Goal: Task Accomplishment & Management: Use online tool/utility

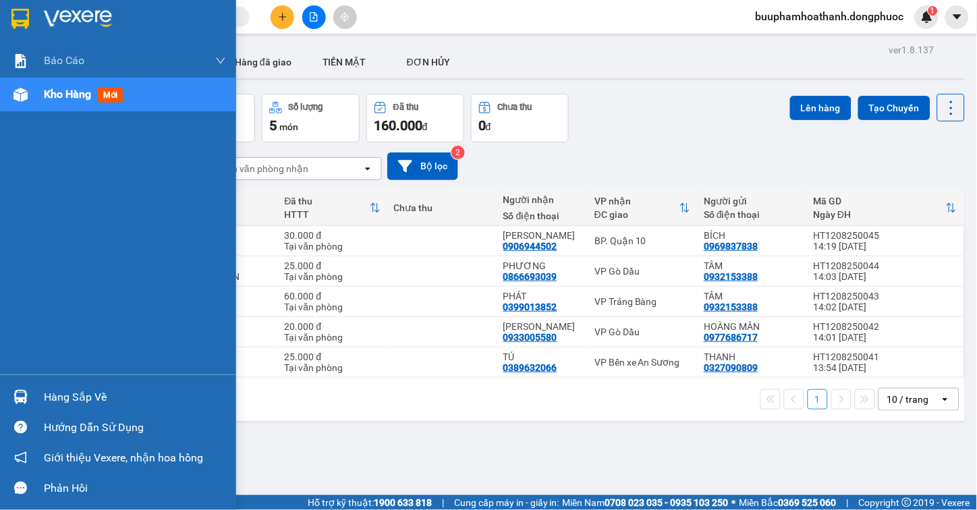
click at [61, 401] on div "Hàng sắp về" at bounding box center [135, 397] width 182 height 20
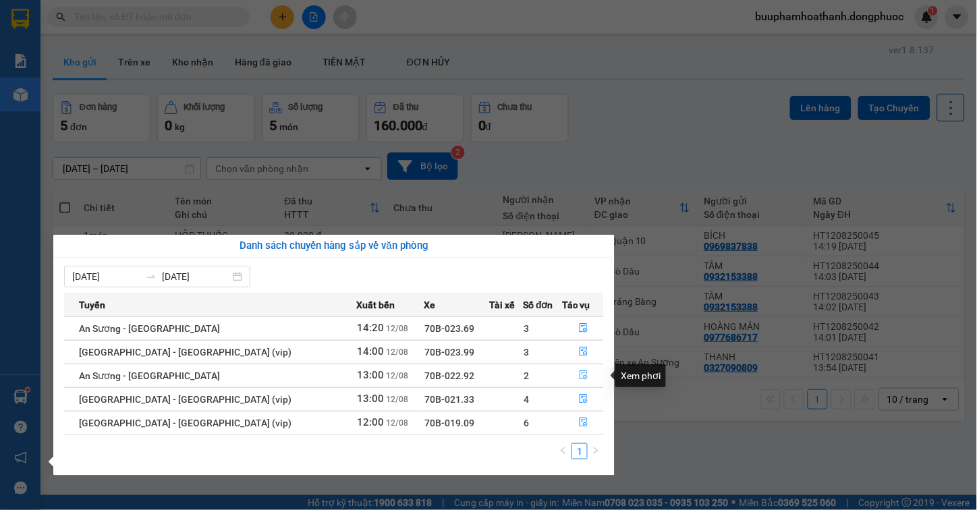
click at [579, 376] on icon "file-done" at bounding box center [583, 374] width 9 height 9
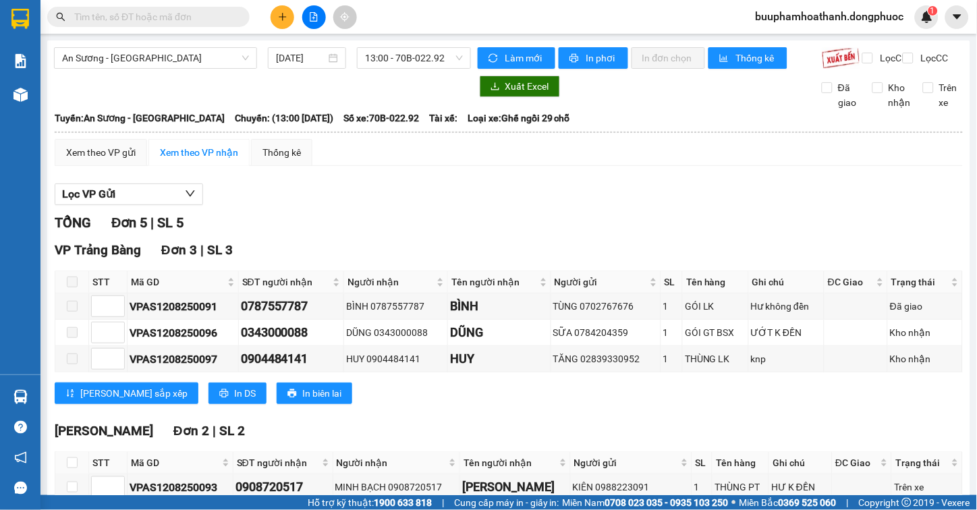
scroll to position [113, 0]
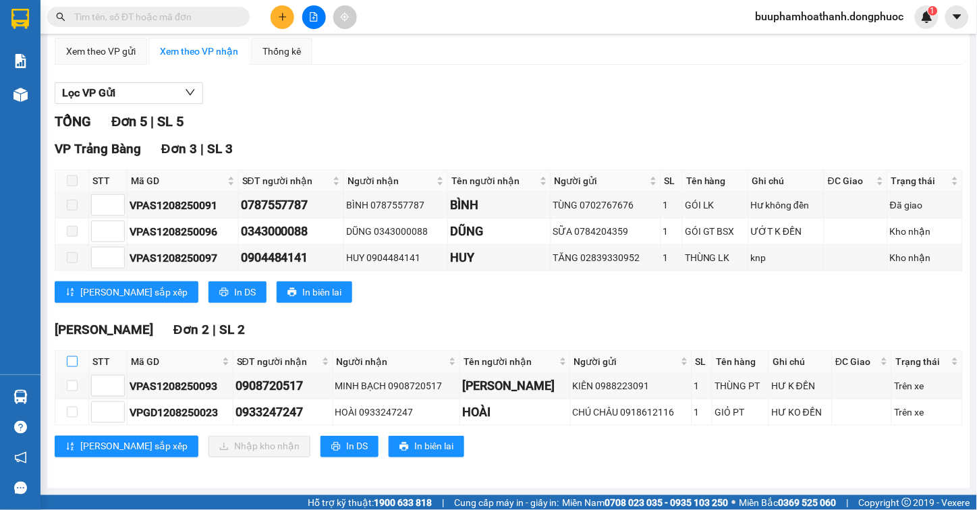
click at [65, 362] on th at bounding box center [72, 362] width 34 height 22
click at [72, 361] on input "checkbox" at bounding box center [72, 361] width 11 height 11
checkbox input "true"
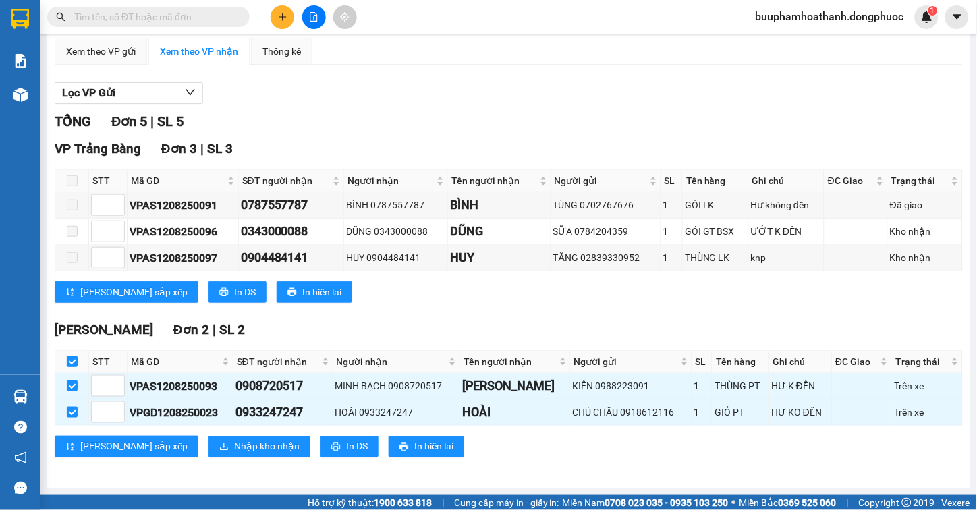
checkbox input "true"
click at [234, 453] on span "Nhập kho nhận" at bounding box center [266, 446] width 65 height 15
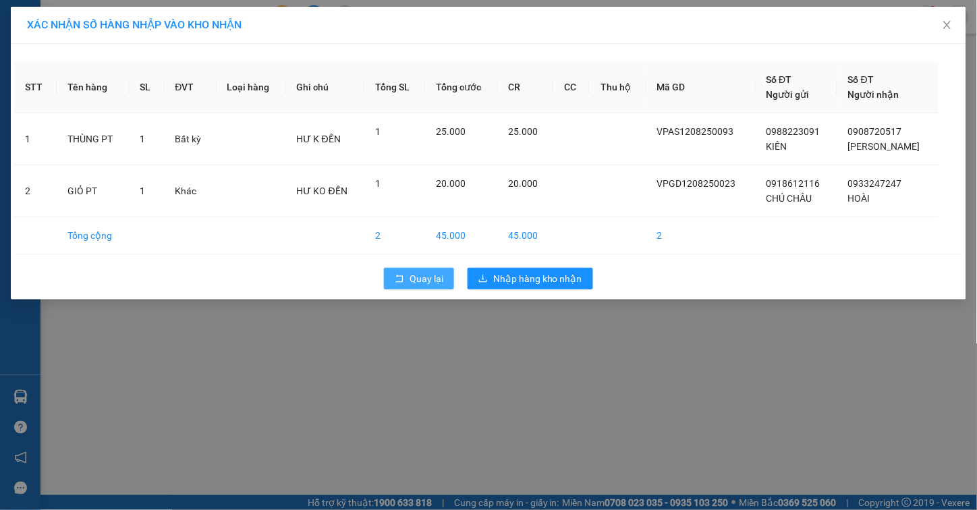
click at [395, 280] on icon "rollback" at bounding box center [399, 278] width 9 height 9
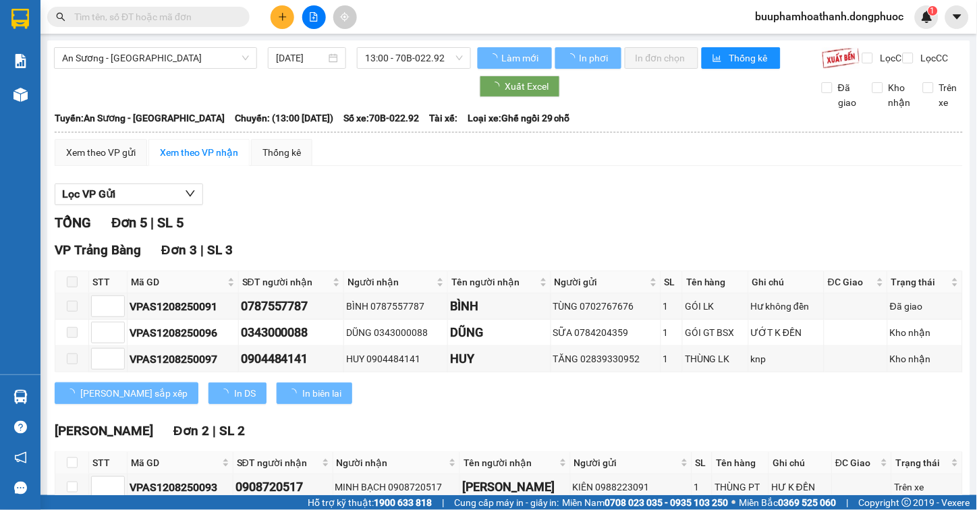
scroll to position [113, 0]
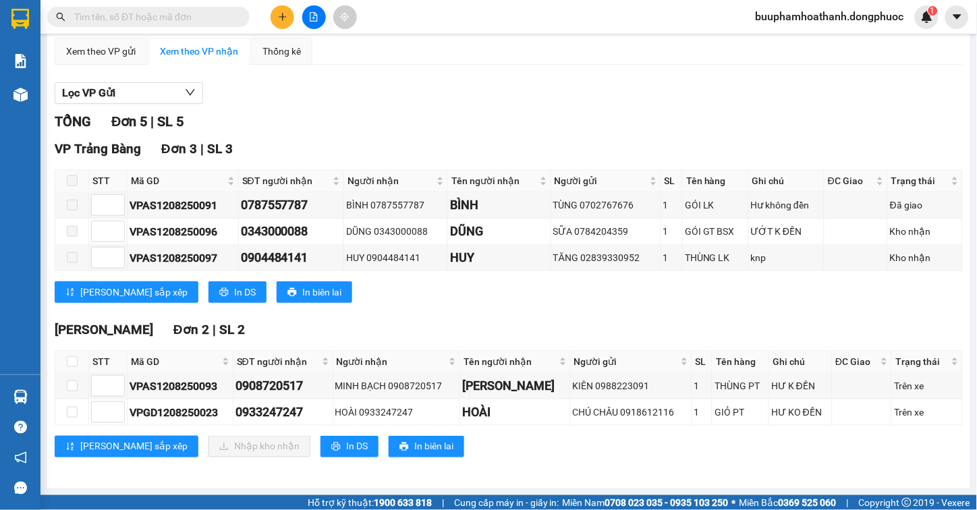
click at [130, 18] on input "text" at bounding box center [153, 16] width 159 height 15
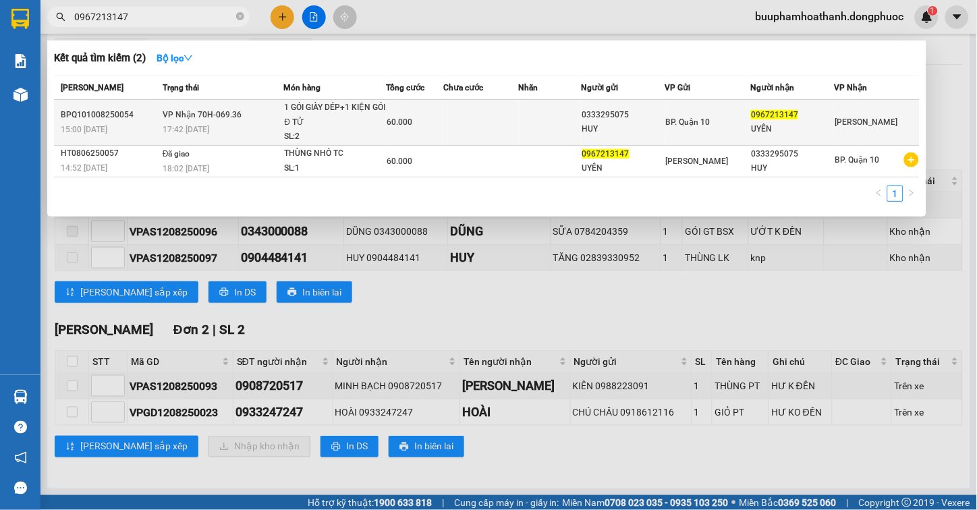
type input "0967213147"
click at [637, 125] on div "HUY" at bounding box center [623, 129] width 82 height 14
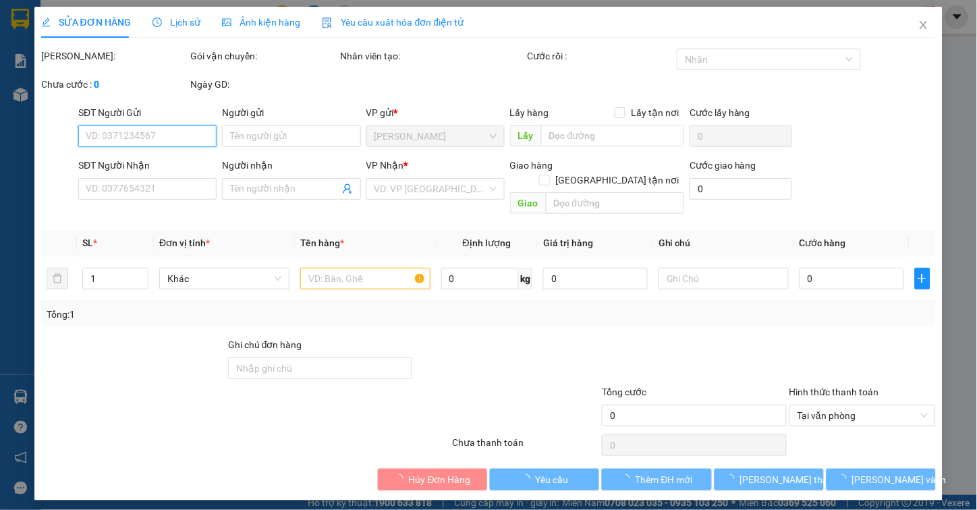
type input "0333295075"
type input "HUY"
type input "0967213147"
type input "UYÊN"
type input "60.000"
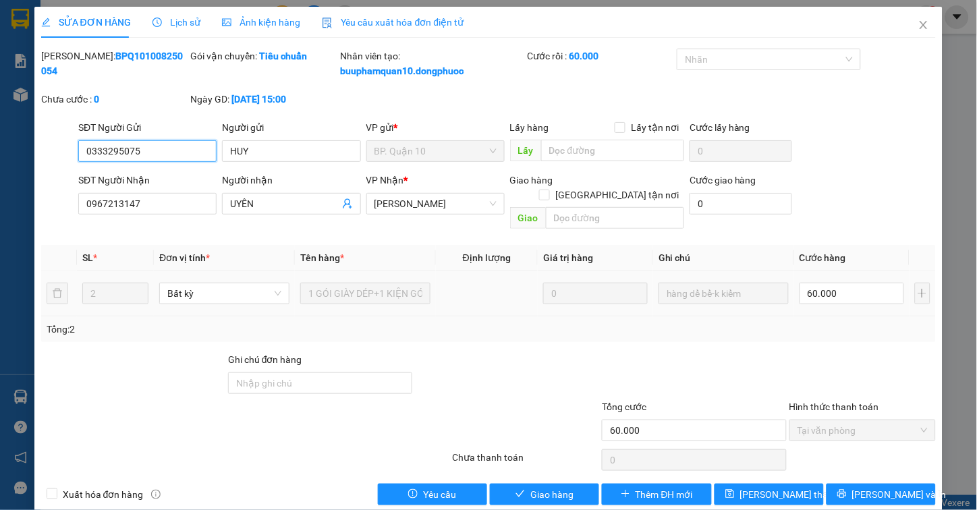
scroll to position [5, 0]
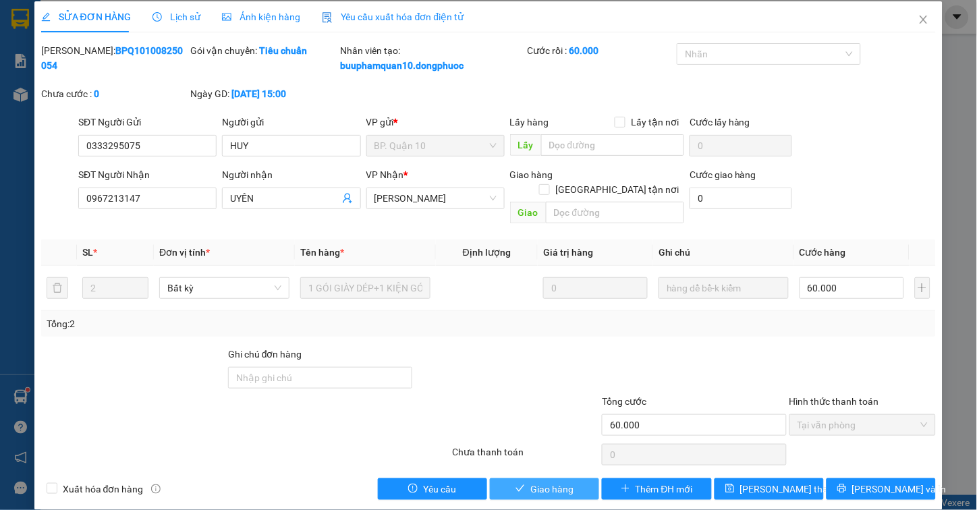
click at [541, 478] on button "Giao hàng" at bounding box center [544, 489] width 109 height 22
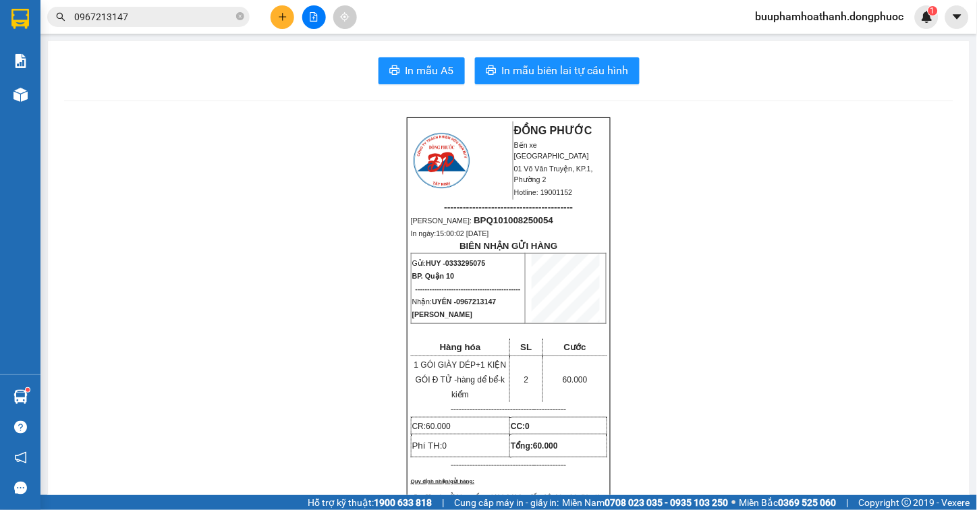
drag, startPoint x: 541, startPoint y: 465, endPoint x: 440, endPoint y: 366, distance: 141.2
click at [504, 503] on section "Kết quả tìm kiếm ( 2 ) Bộ lọc Mã ĐH Trạng thái Món hàng Tổng cước Chưa cước Nhã…" at bounding box center [488, 255] width 977 height 510
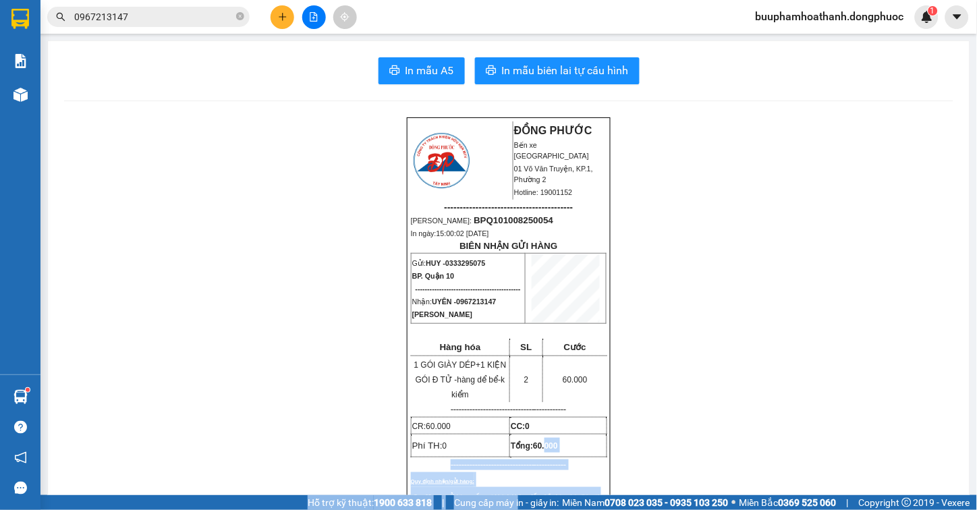
scroll to position [2, 0]
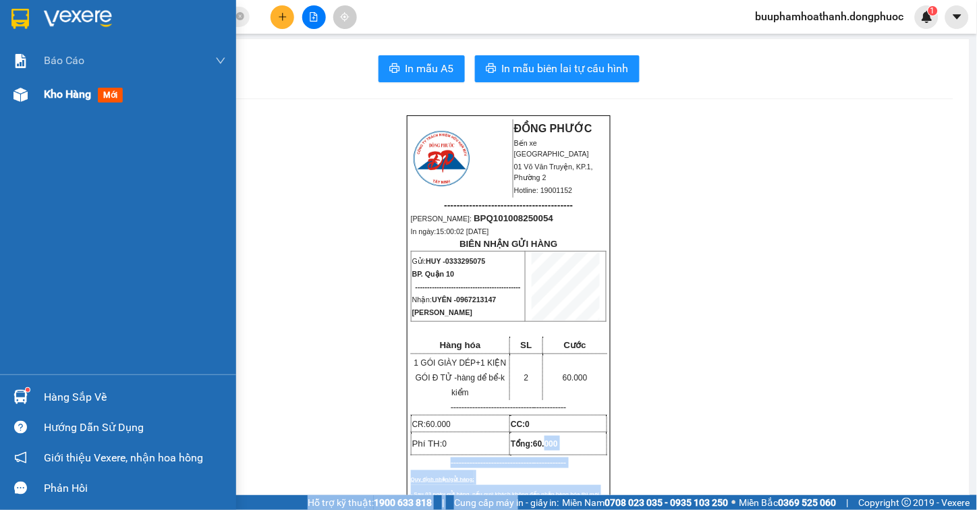
click at [71, 105] on div "Kho hàng mới" at bounding box center [135, 95] width 182 height 34
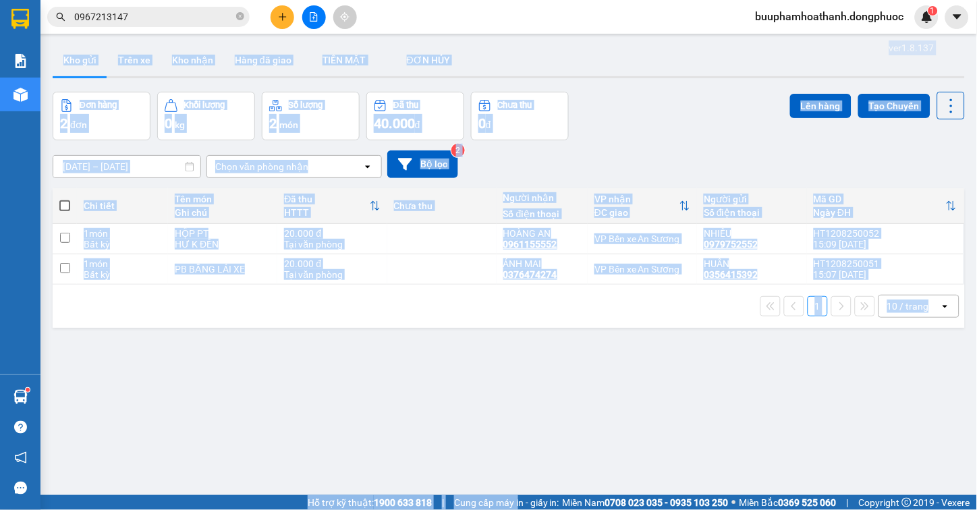
click at [656, 403] on div "ver 1.8.137 Kho gửi Trên xe Kho nhận Hàng đã giao TIỀN MẶT ĐƠN HỦY Đơn hàng 2…" at bounding box center [508, 293] width 923 height 510
click at [596, 199] on div "VP nhận" at bounding box center [636, 199] width 85 height 11
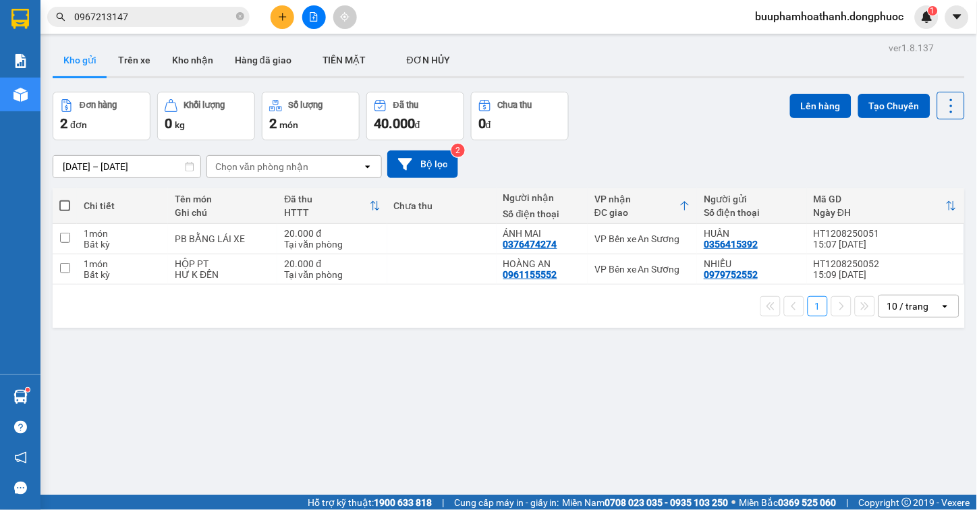
click at [419, 353] on div "ver 1.8.137 Kho gửi Trên xe Kho nhận Hàng đã giao TIỀN MẶT ĐƠN HỦY Đơn hàng 2…" at bounding box center [508, 293] width 923 height 510
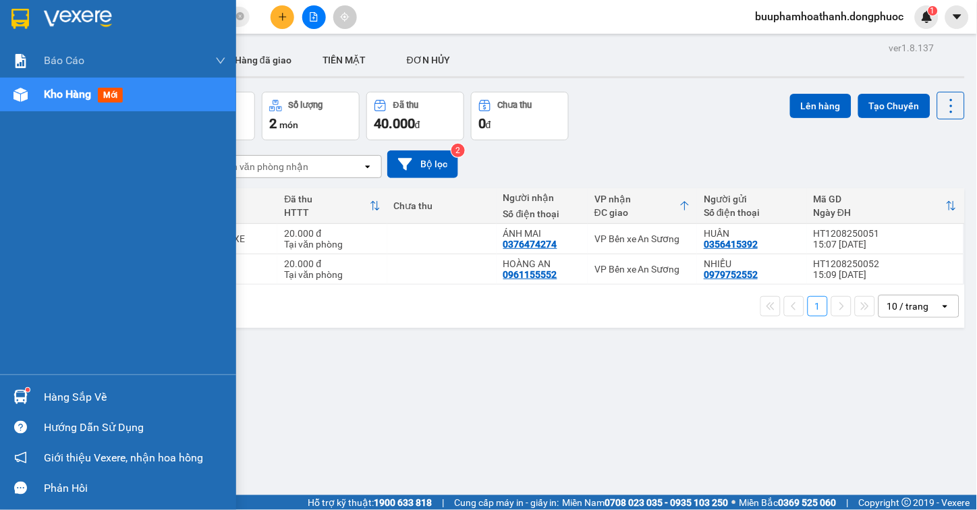
click at [25, 392] on img at bounding box center [20, 397] width 14 height 14
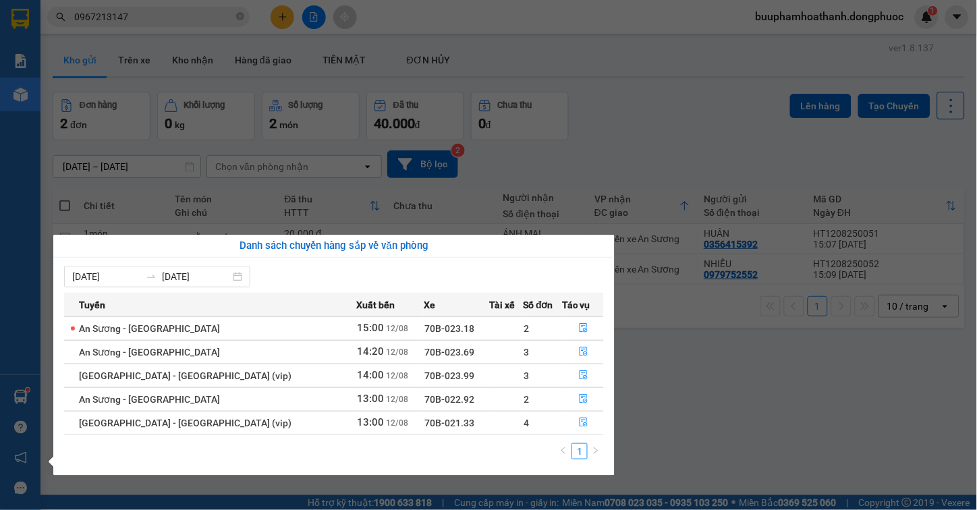
click at [757, 435] on section "Kết quả tìm kiếm ( 2 ) Bộ lọc Mã ĐH Trạng thái Món hàng Tổng cước Chưa cước Nhã…" at bounding box center [488, 255] width 977 height 510
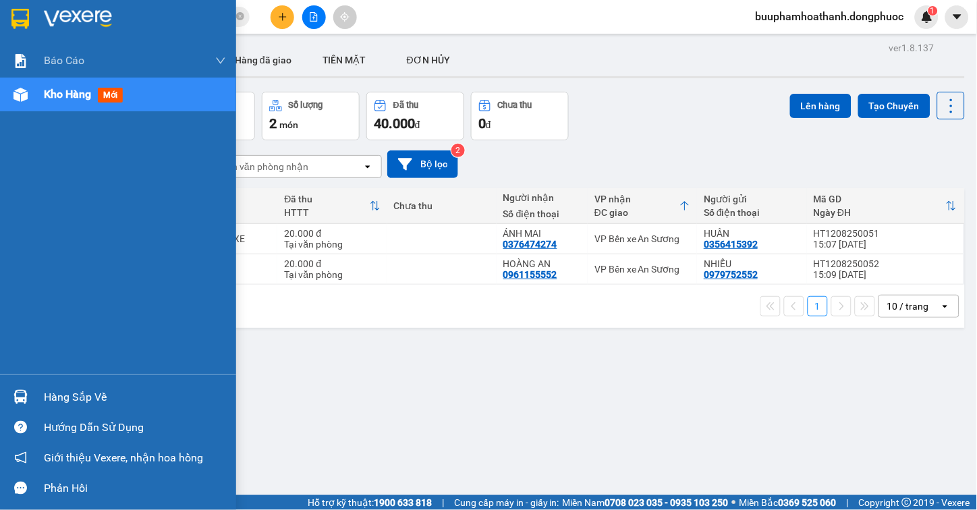
click at [34, 396] on div "Hàng sắp về" at bounding box center [118, 397] width 236 height 30
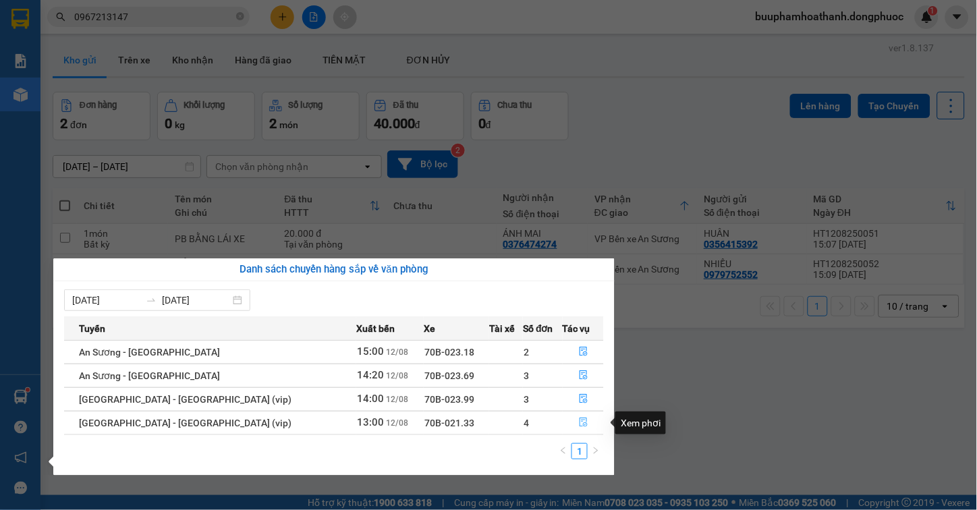
click at [579, 427] on icon "file-done" at bounding box center [583, 422] width 8 height 9
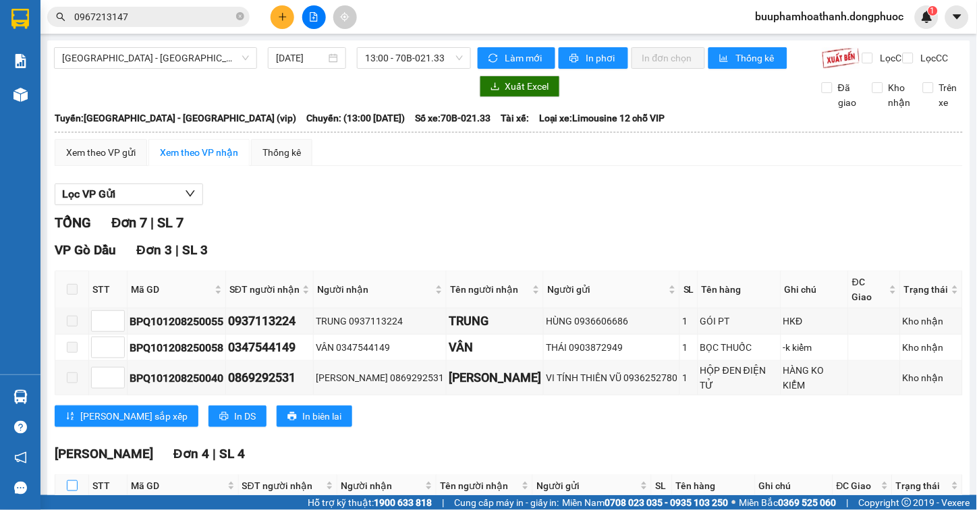
scroll to position [190, 0]
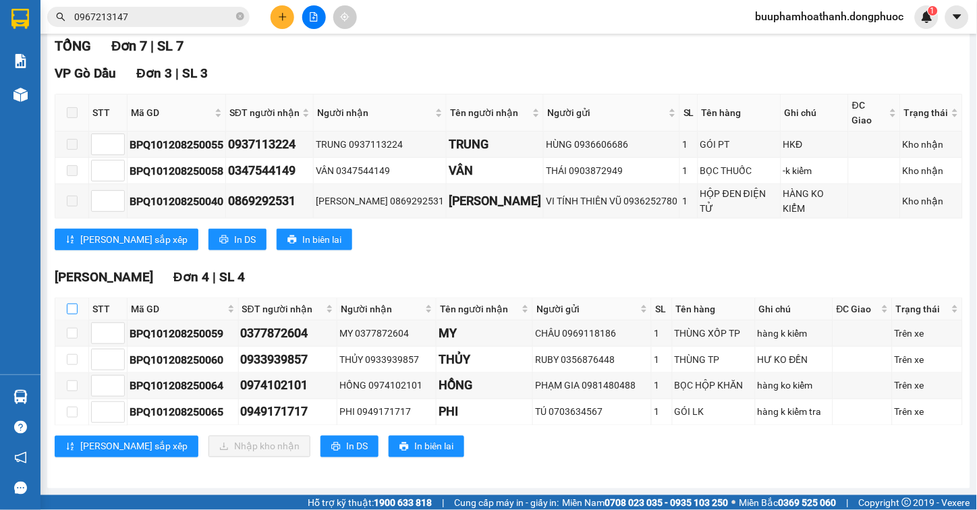
click at [68, 309] on input "checkbox" at bounding box center [72, 309] width 11 height 11
checkbox input "true"
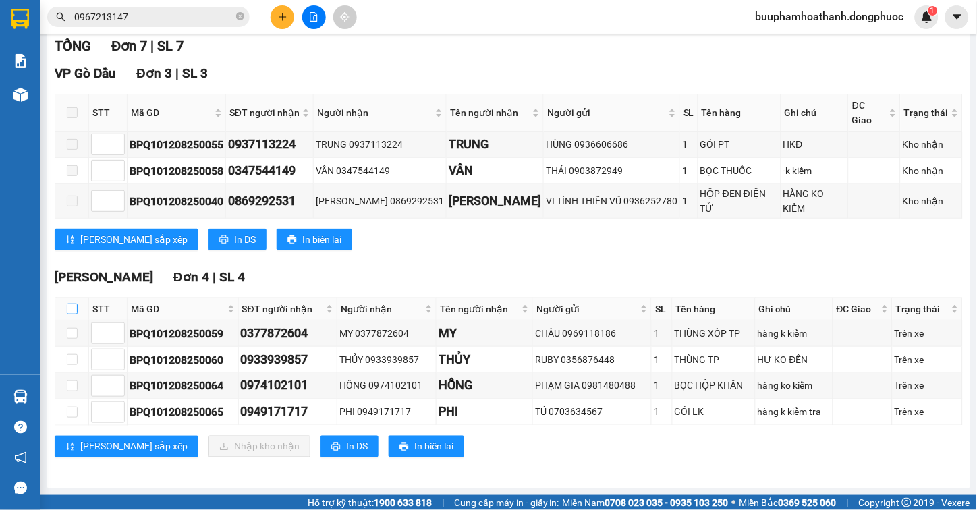
checkbox input "true"
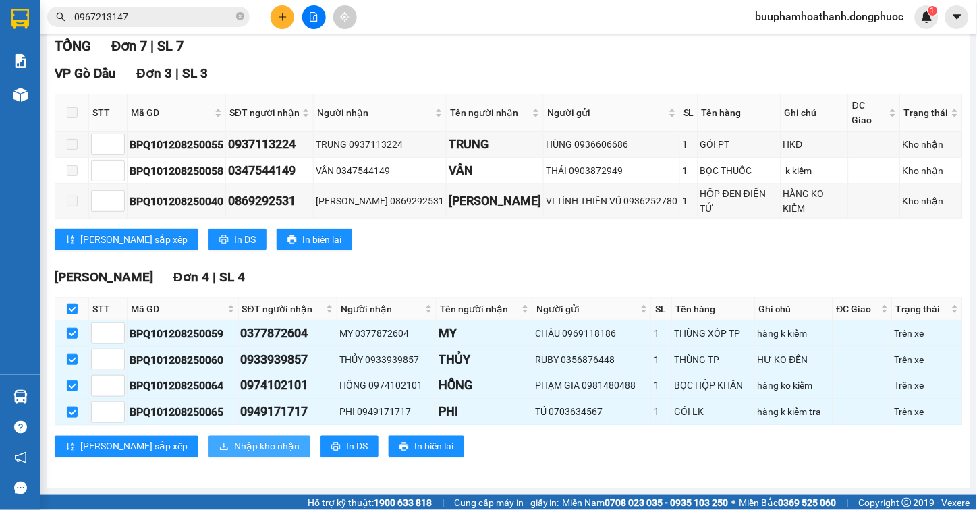
click at [234, 447] on span "Nhập kho nhận" at bounding box center [266, 446] width 65 height 15
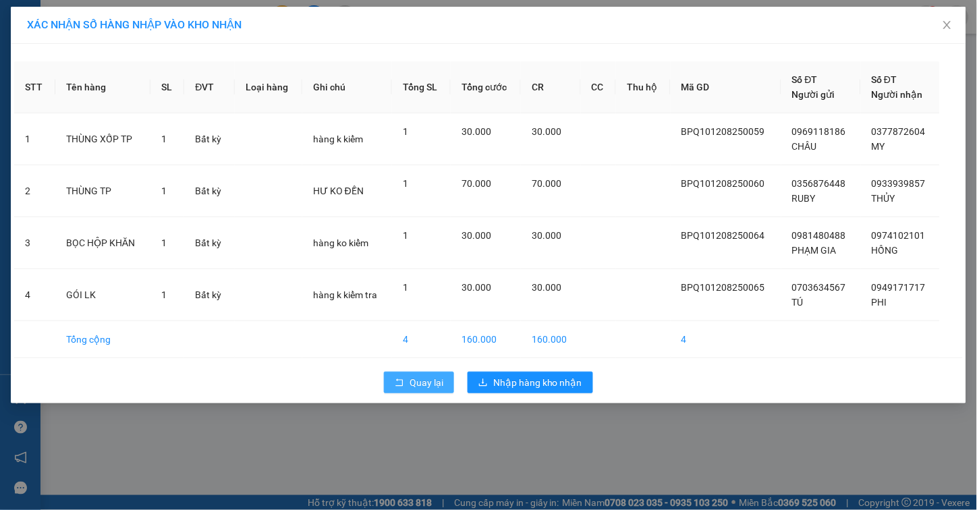
click at [401, 378] on icon "rollback" at bounding box center [399, 382] width 9 height 9
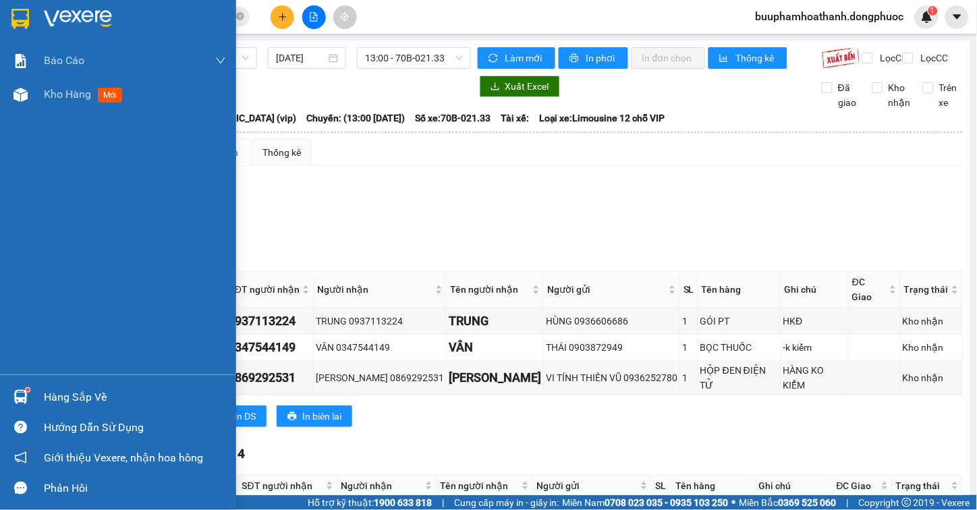
drag, startPoint x: 49, startPoint y: 374, endPoint x: 66, endPoint y: 413, distance: 42.3
click at [49, 378] on div "Hàng sắp về Hướng dẫn sử dụng Giới thiệu Vexere, nhận hoa hồng Phản hồi" at bounding box center [118, 438] width 236 height 129
click at [78, 394] on div "Hàng sắp về" at bounding box center [135, 397] width 182 height 20
